Goal: Check status: Check status

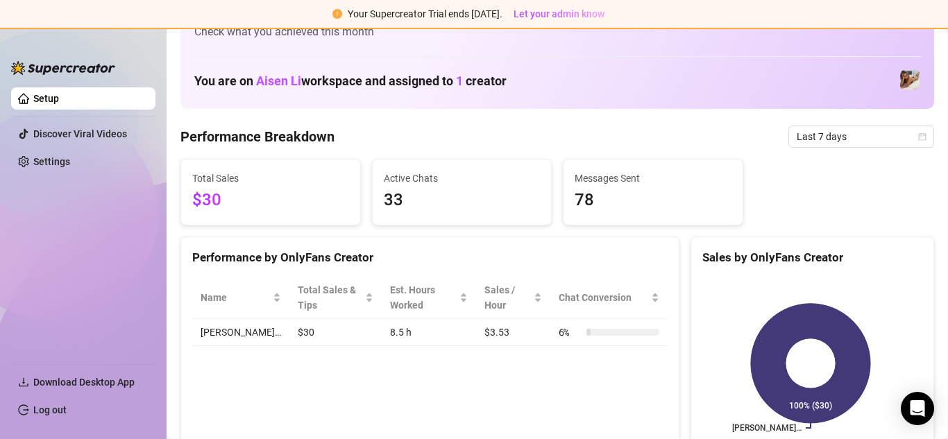
scroll to position [69, 0]
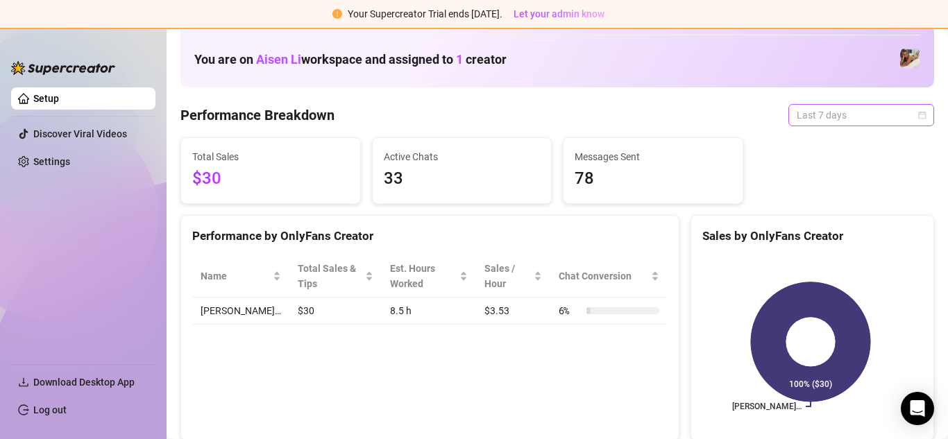
click at [855, 117] on span "Last 7 days" at bounding box center [860, 115] width 129 height 21
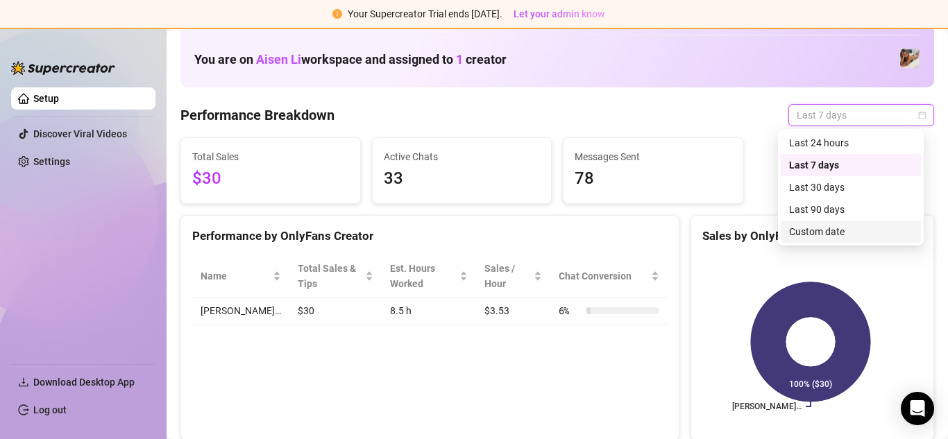
click at [827, 237] on div "Custom date" at bounding box center [850, 231] width 123 height 15
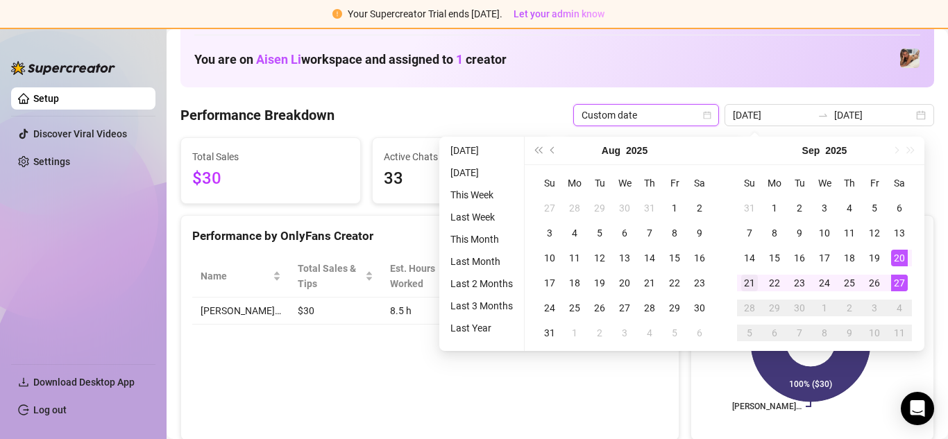
type input "[DATE]"
click at [754, 290] on div "21" at bounding box center [749, 283] width 17 height 17
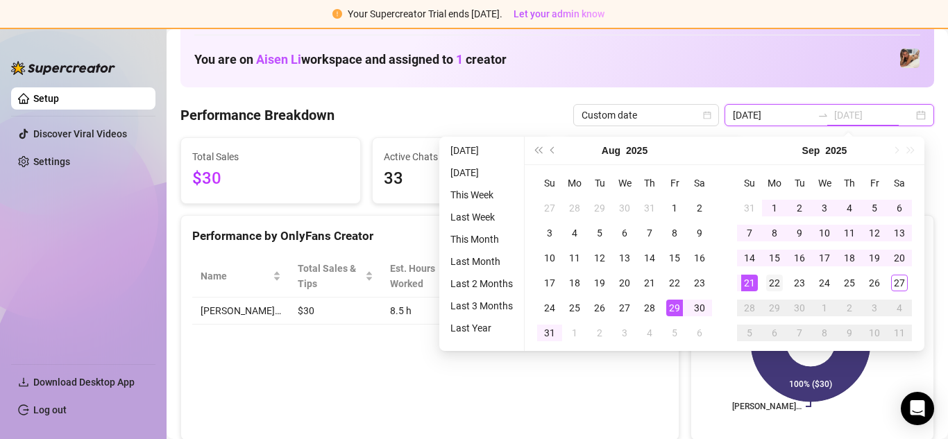
type input "[DATE]"
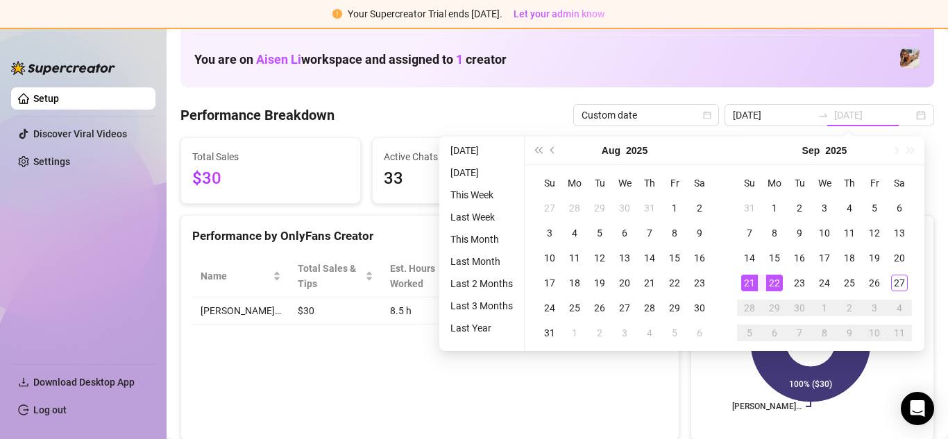
click at [781, 284] on div "22" at bounding box center [774, 283] width 17 height 17
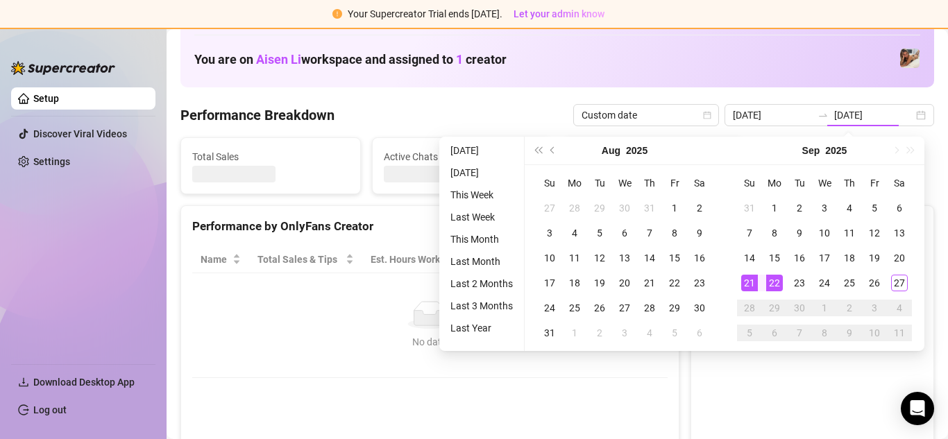
type input "[DATE]"
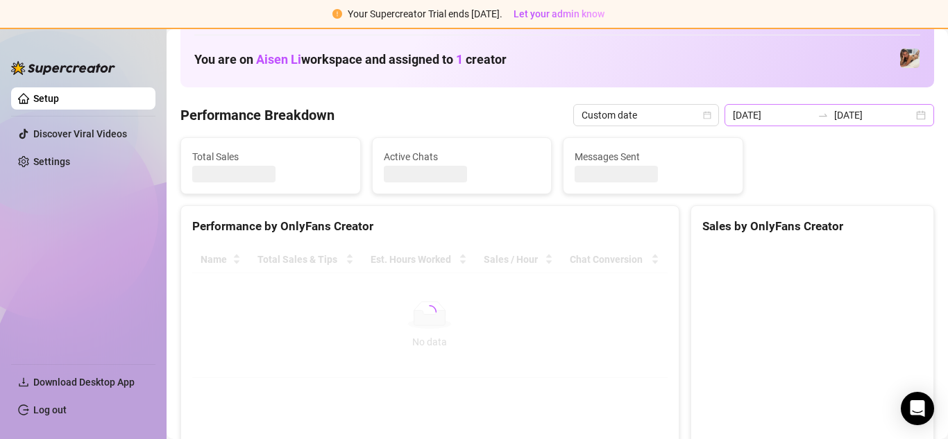
click at [861, 126] on div "[DATE] [DATE]" at bounding box center [829, 115] width 210 height 22
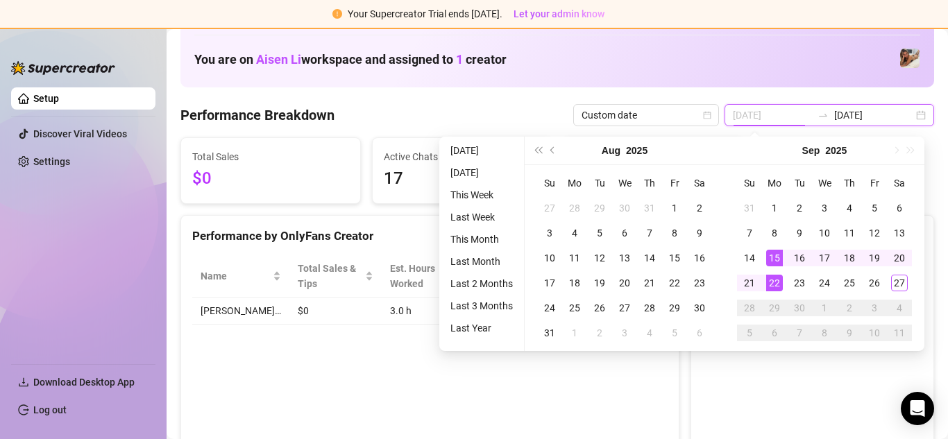
type input "[DATE]"
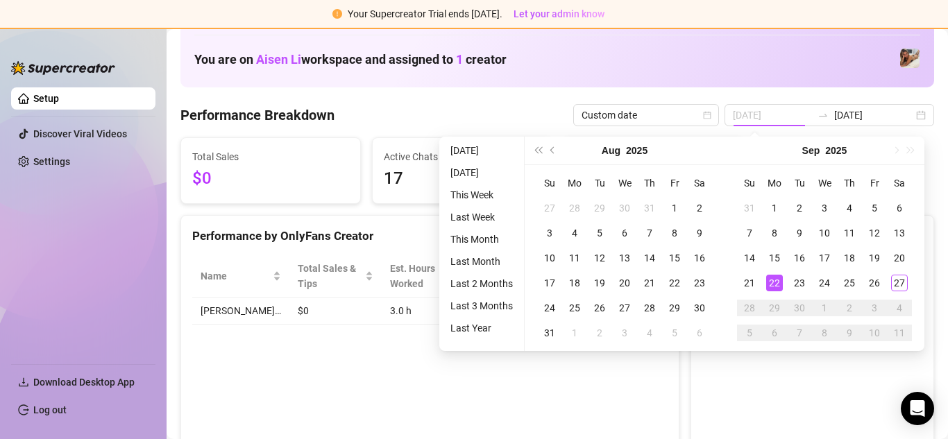
click at [774, 284] on div "22" at bounding box center [774, 283] width 17 height 17
type input "[DATE]"
click at [907, 286] on div "27" at bounding box center [899, 283] width 17 height 17
type input "[DATE]"
